Goal: Task Accomplishment & Management: Use online tool/utility

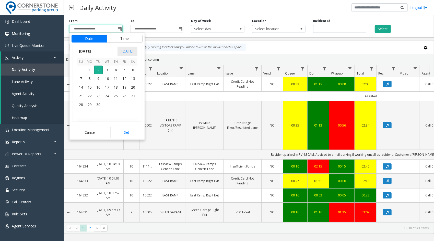
click at [94, 52] on span "[DATE]" at bounding box center [85, 51] width 17 height 8
click at [119, 76] on span "Aug" at bounding box center [119, 75] width 12 height 12
click at [123, 69] on span "1" at bounding box center [124, 69] width 9 height 9
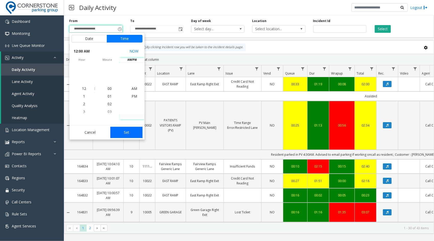
click at [128, 131] on button "Set" at bounding box center [126, 132] width 32 height 11
type input "**********"
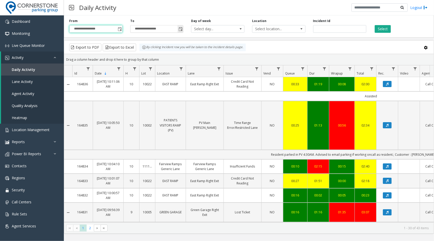
click at [180, 29] on span "Toggle popup" at bounding box center [181, 29] width 4 height 4
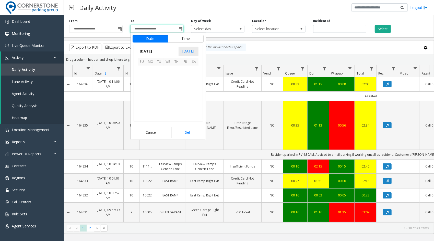
scroll to position [8, 0]
click at [155, 50] on span "[DATE]" at bounding box center [146, 51] width 17 height 8
click at [176, 73] on span "Aug" at bounding box center [180, 75] width 12 height 12
click at [142, 114] on span "31" at bounding box center [142, 113] width 9 height 9
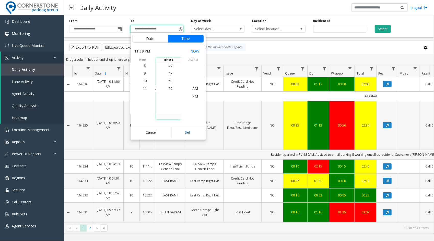
scroll to position [8, 0]
click at [190, 135] on button "Set" at bounding box center [188, 132] width 32 height 11
type input "**********"
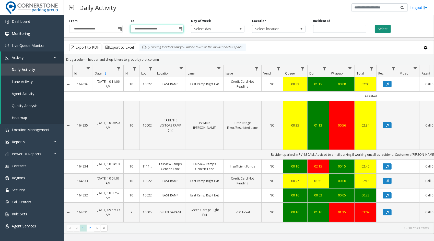
click at [381, 30] on button "Select" at bounding box center [383, 29] width 16 height 8
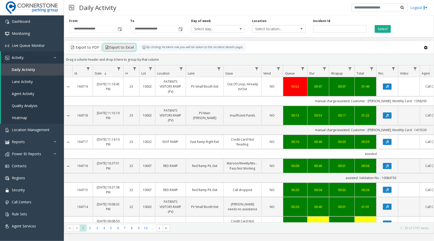
click at [110, 48] on button "Export to Excel" at bounding box center [120, 47] width 34 height 8
